Goal: Transaction & Acquisition: Subscribe to service/newsletter

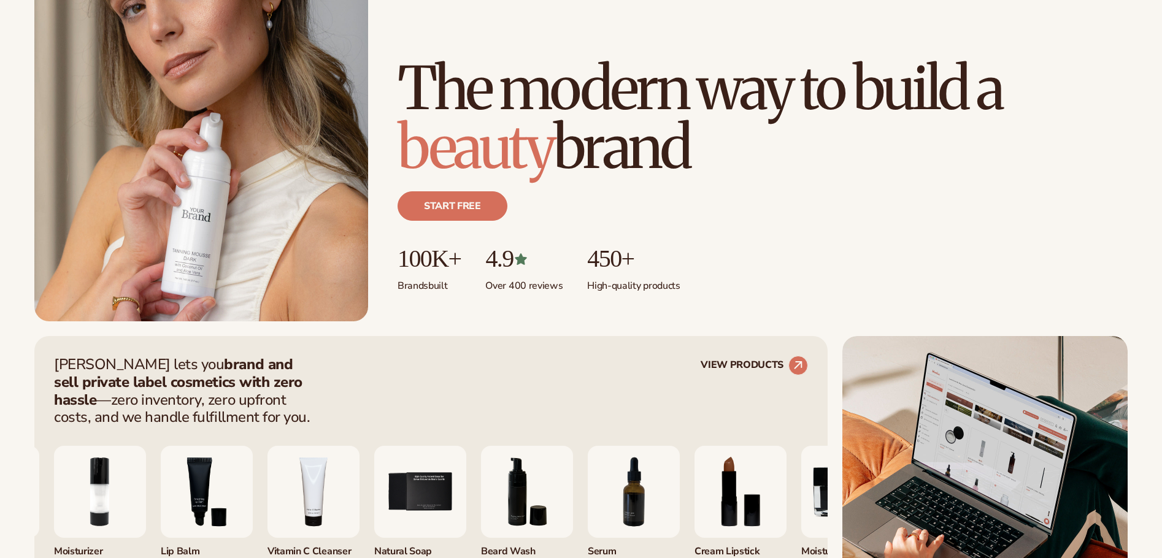
scroll to position [429, 0]
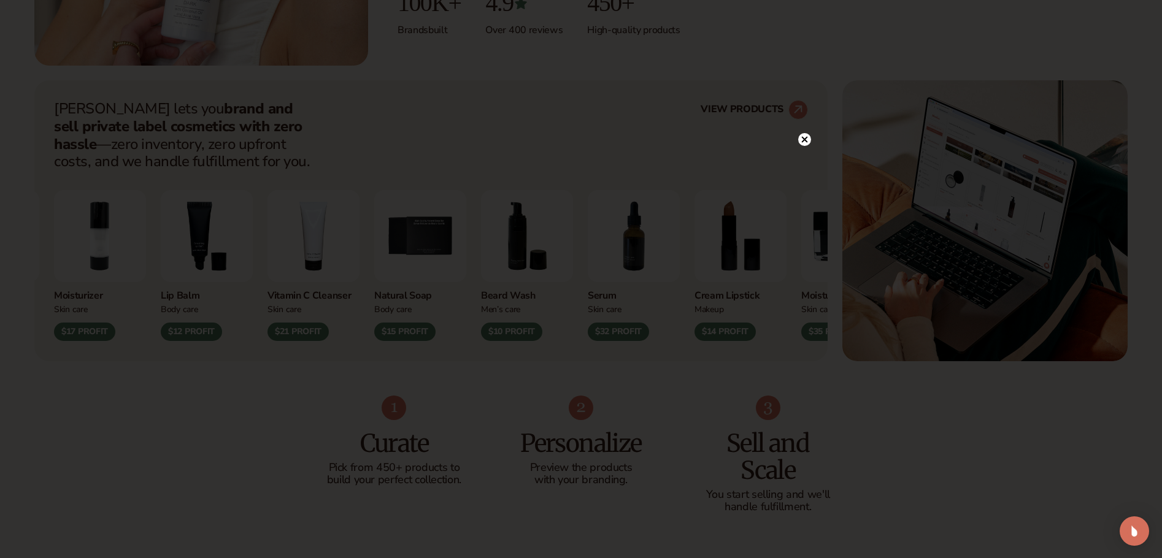
click at [804, 137] on circle at bounding box center [804, 139] width 13 height 13
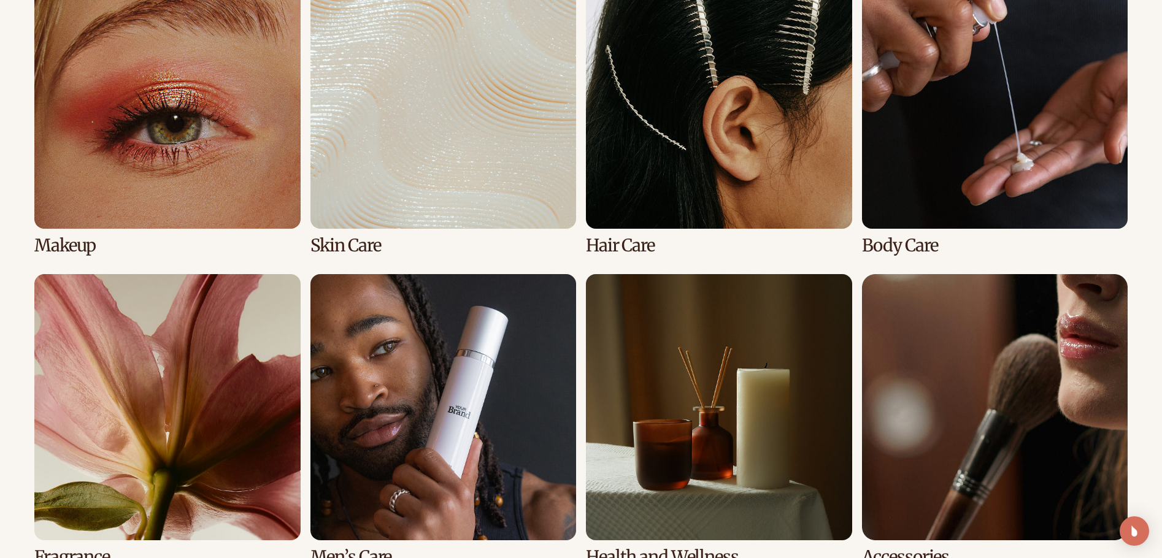
scroll to position [2638, 0]
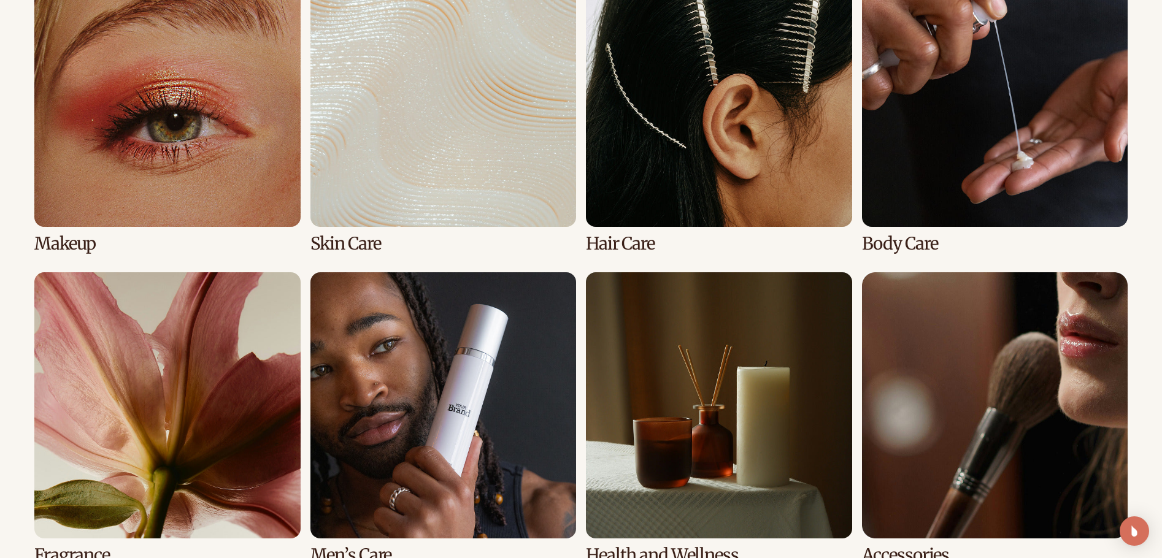
click at [226, 75] on link "1 / 8" at bounding box center [167, 107] width 266 height 292
click at [67, 244] on link "1 / 8" at bounding box center [167, 107] width 266 height 292
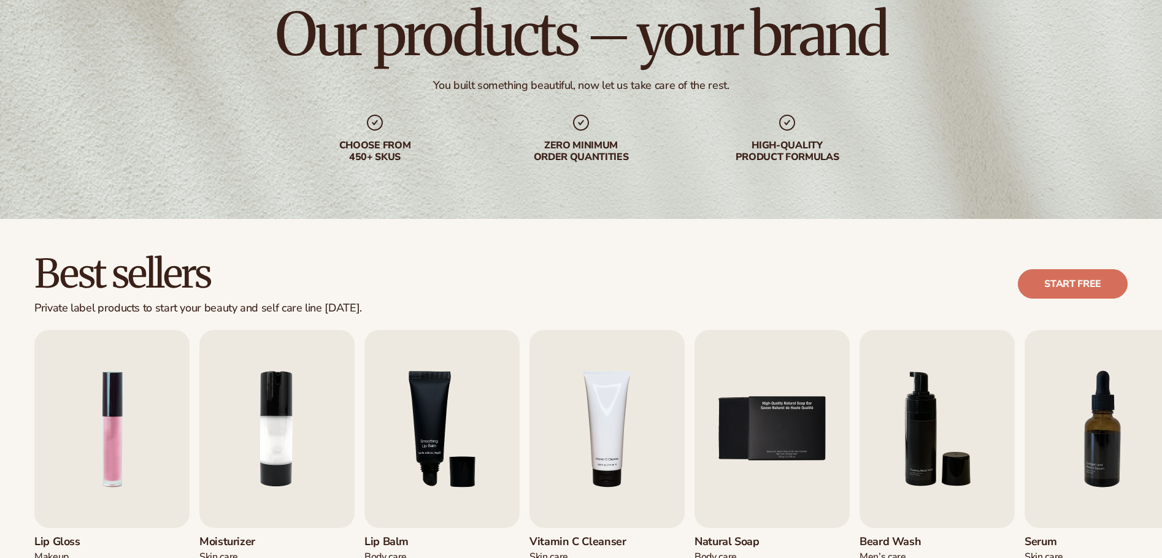
scroll to position [245, 0]
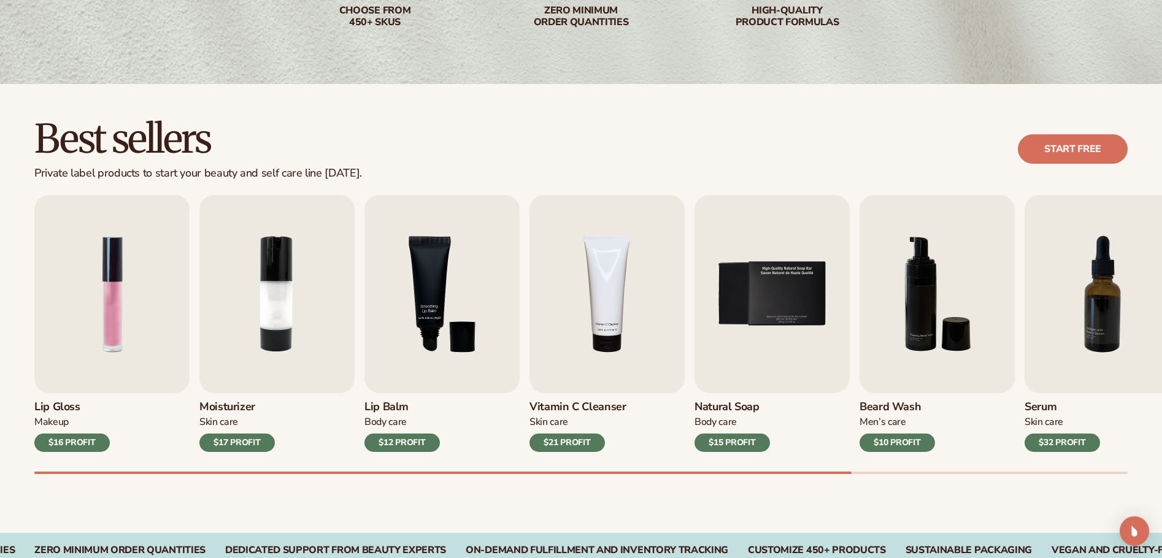
click at [145, 413] on div "Lip Gloss Makeup $16 PROFIT" at bounding box center [111, 422] width 155 height 59
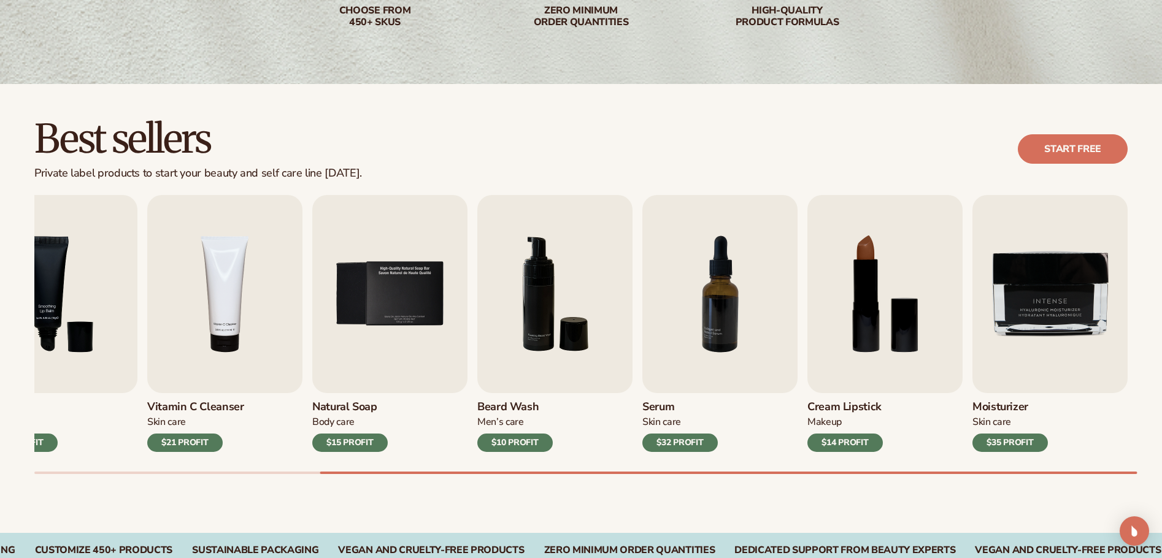
click at [849, 405] on h3 "Cream Lipstick" at bounding box center [844, 407] width 75 height 13
click at [842, 441] on div "$14 PROFIT" at bounding box center [844, 443] width 75 height 18
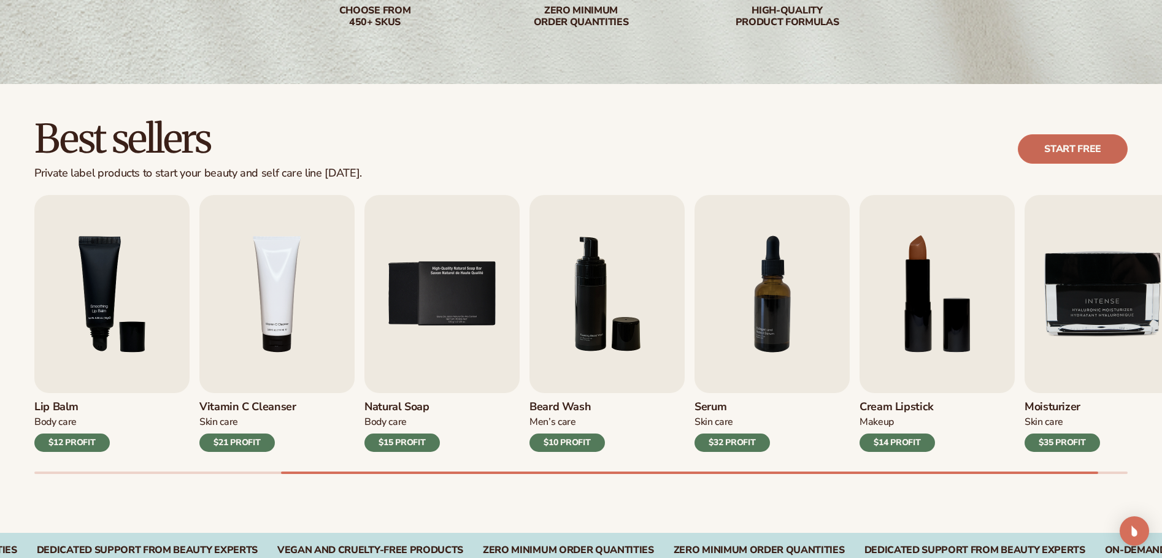
click at [1039, 147] on link "Start free" at bounding box center [1073, 148] width 110 height 29
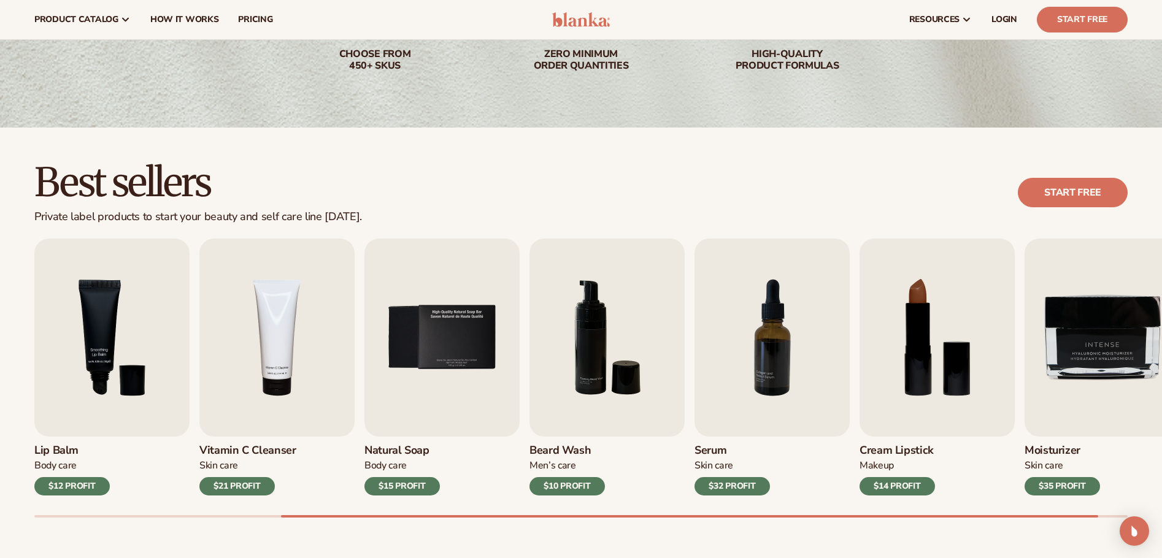
scroll to position [0, 0]
